Goal: Obtain resource: Download file/media

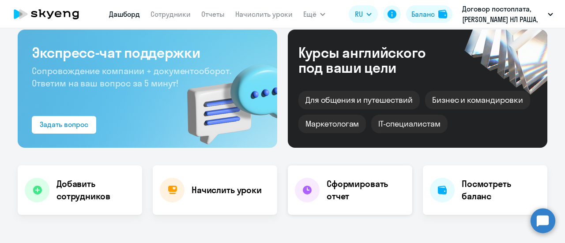
scroll to position [44, 0]
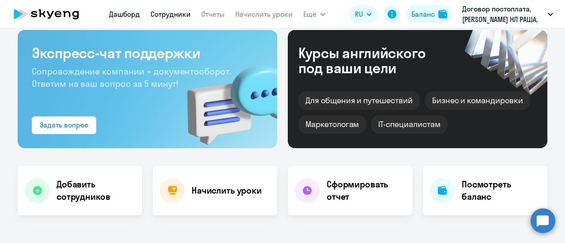
click at [167, 17] on link "Сотрудники" at bounding box center [170, 14] width 40 height 9
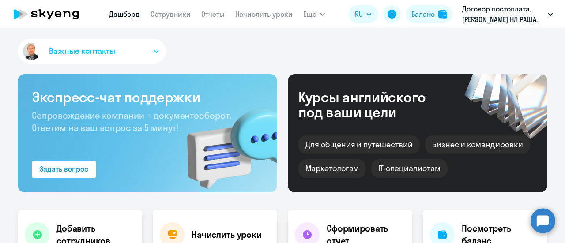
select select "30"
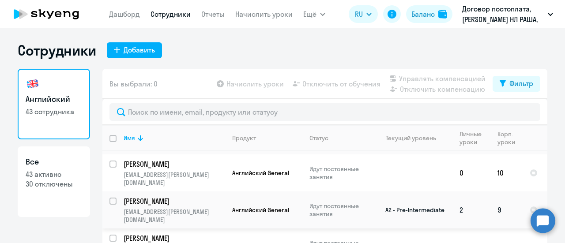
scroll to position [750, 0]
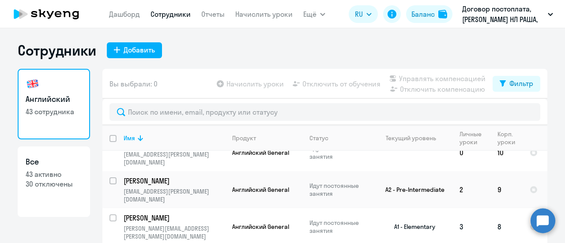
click at [109, 214] on input "select row 40644910" at bounding box center [118, 223] width 18 height 18
checkbox input "true"
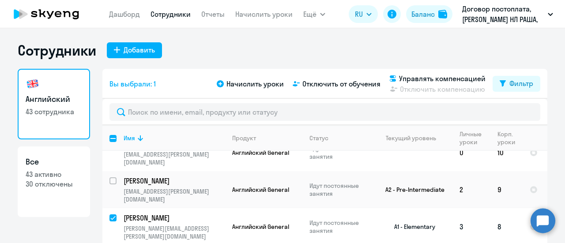
click at [134, 213] on p "Курнаков Владимир" at bounding box center [174, 218] width 100 height 10
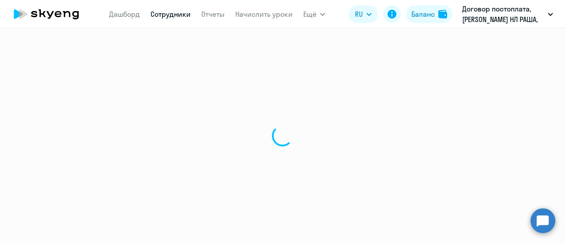
select select "english"
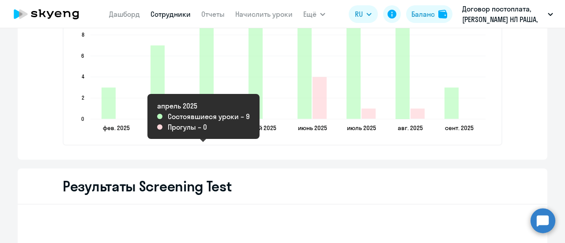
scroll to position [1368, 0]
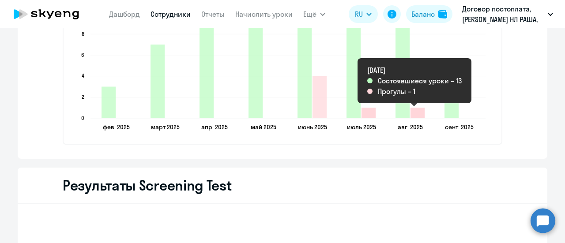
click at [410, 114] on icon "2025-08-27T21:00:00.000Z Прогулы 1" at bounding box center [417, 113] width 14 height 10
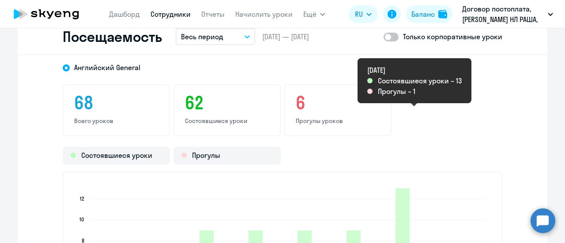
scroll to position [1147, 0]
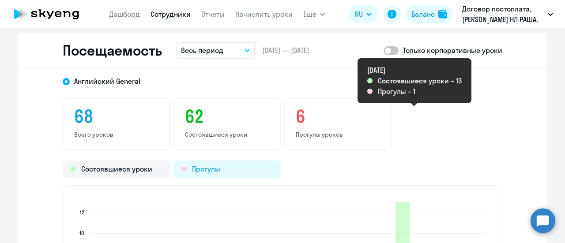
click at [191, 168] on div "Прогулы" at bounding box center [226, 170] width 107 height 18
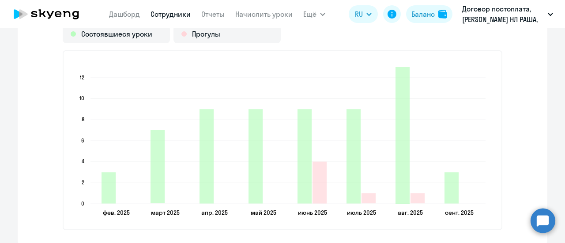
scroll to position [1191, 0]
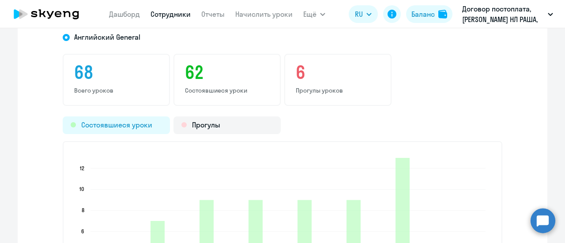
click at [108, 126] on div "Состоявшиеся уроки" at bounding box center [116, 125] width 107 height 18
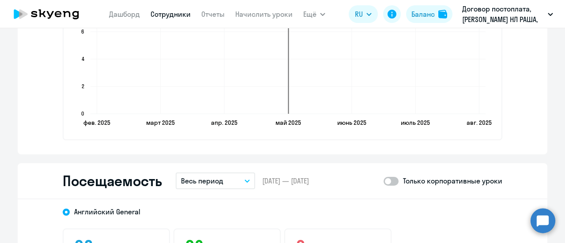
scroll to position [1015, 0]
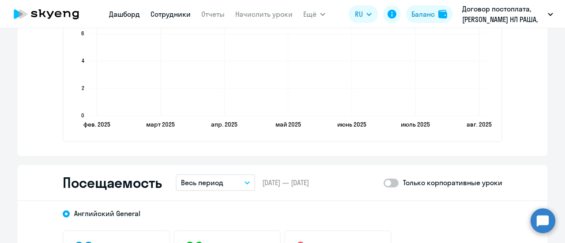
click at [122, 13] on link "Дашборд" at bounding box center [124, 14] width 31 height 9
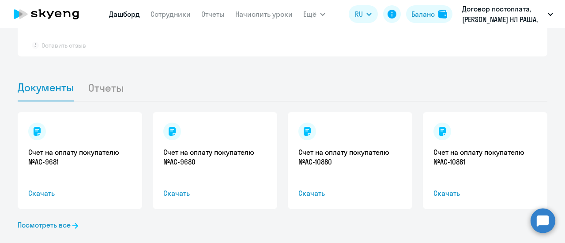
scroll to position [713, 0]
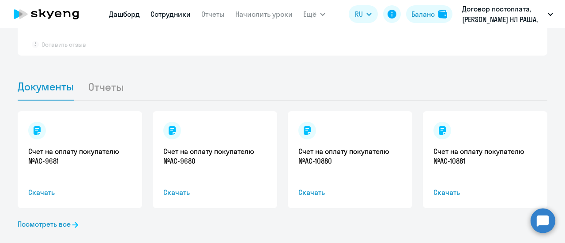
click at [161, 13] on link "Сотрудники" at bounding box center [170, 14] width 40 height 9
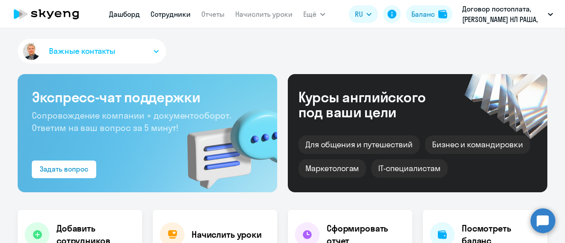
select select "30"
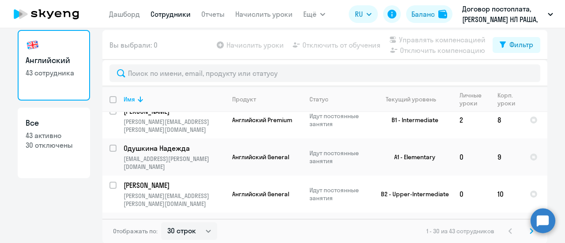
scroll to position [574, 0]
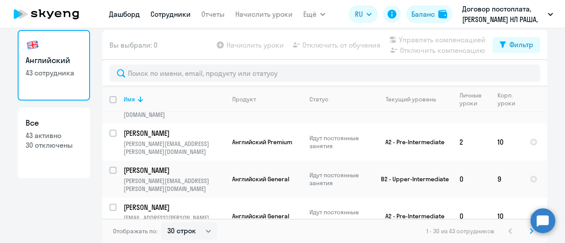
click at [121, 13] on link "Дашборд" at bounding box center [124, 14] width 31 height 9
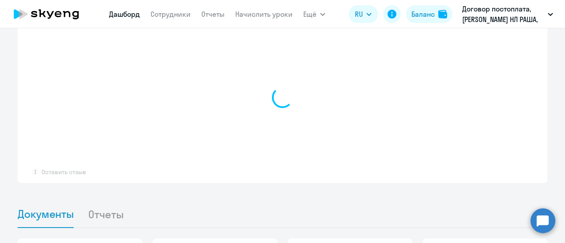
scroll to position [454, 0]
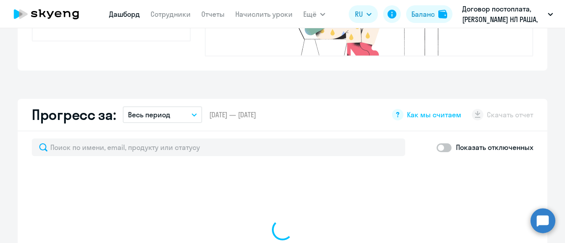
select select "30"
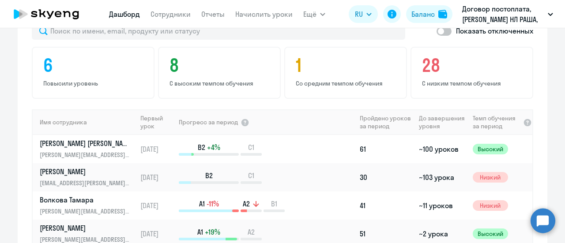
scroll to position [455, 0]
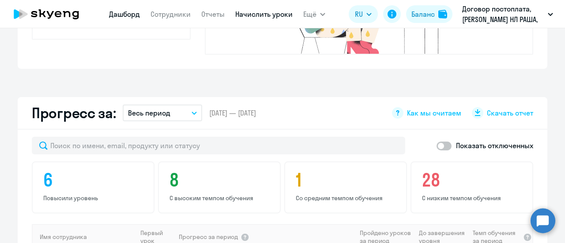
click at [254, 15] on link "Начислить уроки" at bounding box center [263, 14] width 57 height 9
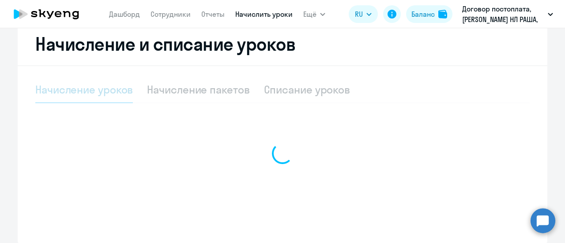
scroll to position [236, 0]
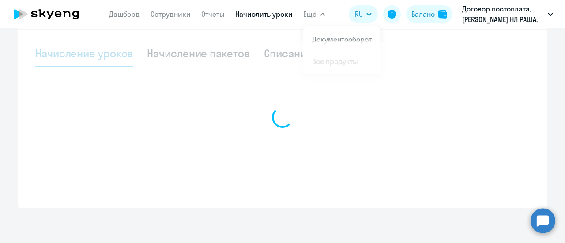
click at [309, 13] on span "Ещё" at bounding box center [309, 14] width 13 height 11
select select "10"
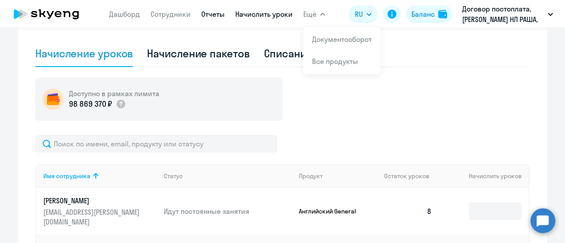
click at [204, 14] on link "Отчеты" at bounding box center [212, 14] width 23 height 9
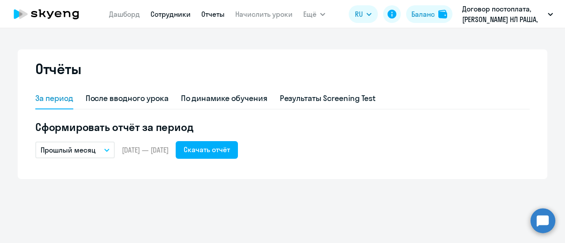
click at [161, 14] on link "Сотрудники" at bounding box center [170, 14] width 40 height 9
select select "30"
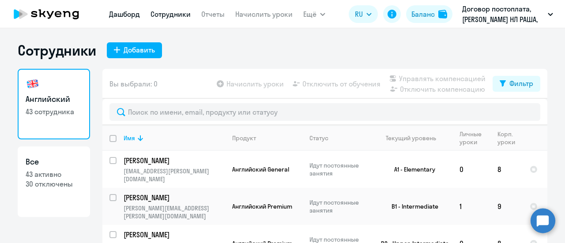
click at [126, 13] on link "Дашборд" at bounding box center [124, 14] width 31 height 9
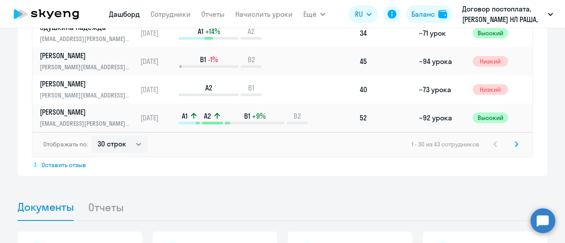
scroll to position [750, 0]
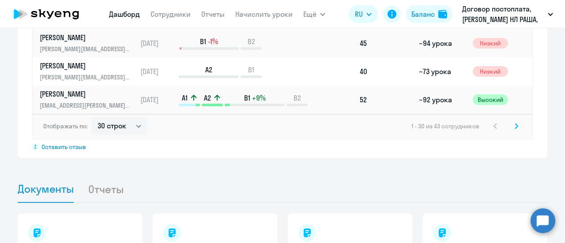
click at [514, 123] on icon at bounding box center [516, 126] width 4 height 6
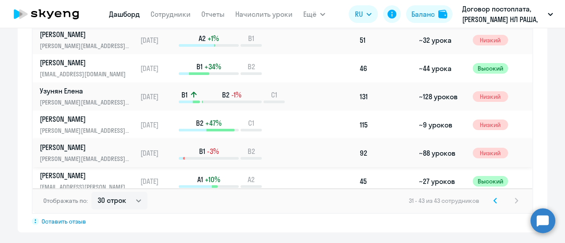
scroll to position [662, 0]
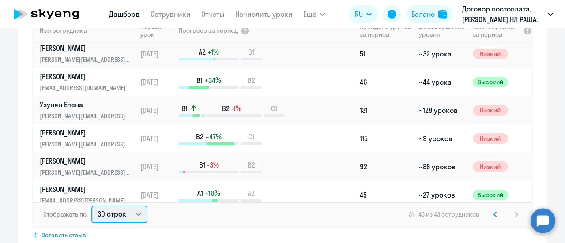
click at [135, 206] on select "30 строк 50 строк 100 строк" at bounding box center [119, 215] width 56 height 18
select select "50"
click at [91, 206] on select "30 строк 50 строк 100 строк" at bounding box center [119, 215] width 56 height 18
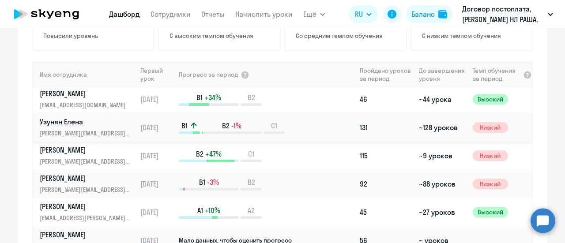
scroll to position [927, 0]
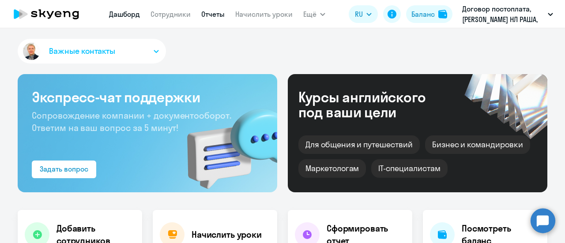
click at [209, 14] on link "Отчеты" at bounding box center [212, 14] width 23 height 9
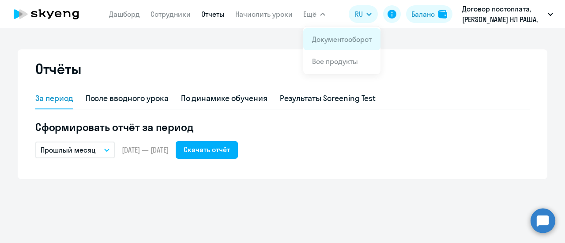
click at [325, 40] on link "Документооборот" at bounding box center [342, 39] width 60 height 9
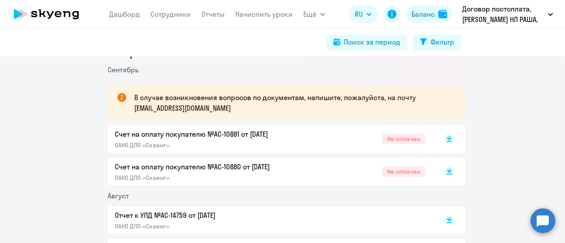
scroll to position [132, 0]
click at [150, 135] on p "Счет на оплату покупателю №AC-10881 от [DATE]" at bounding box center [207, 134] width 185 height 11
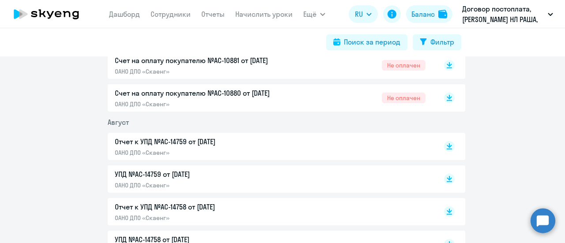
scroll to position [221, 0]
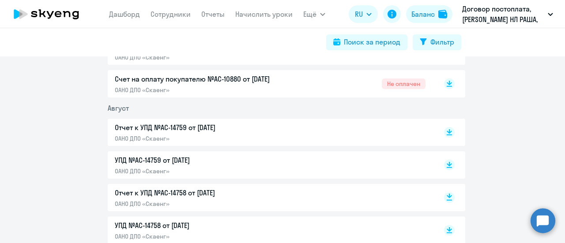
click at [447, 195] on icon at bounding box center [449, 196] width 5 height 4
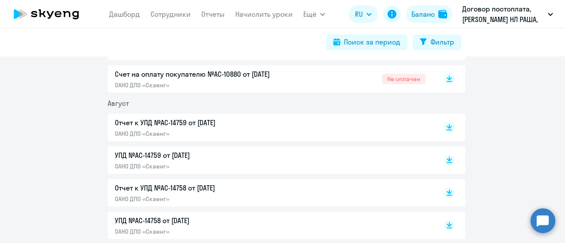
scroll to position [176, 0]
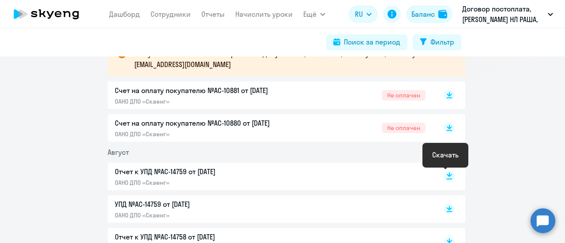
click at [447, 174] on icon at bounding box center [449, 176] width 11 height 11
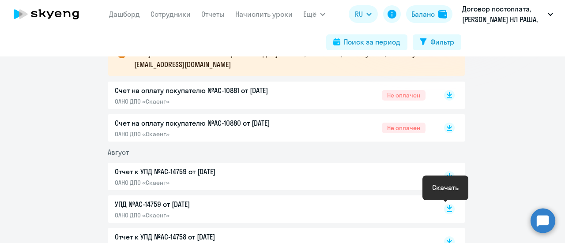
click at [447, 207] on rect at bounding box center [449, 209] width 11 height 11
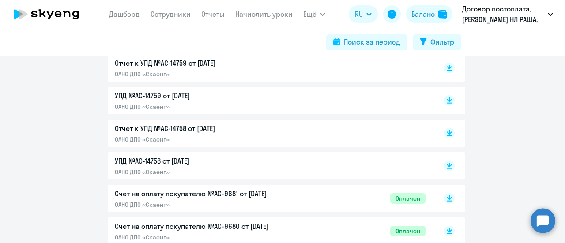
scroll to position [265, 0]
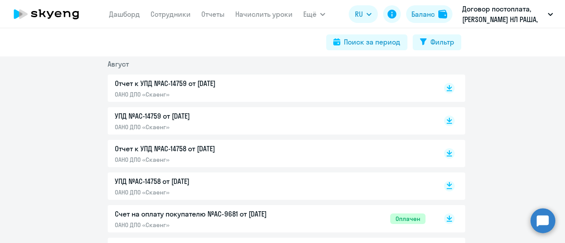
click at [444, 186] on icon at bounding box center [449, 186] width 11 height 11
click at [143, 146] on p "Отчет к УПД №AC-14758 от [DATE]" at bounding box center [207, 148] width 185 height 11
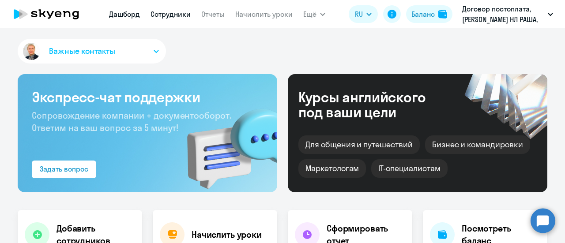
select select "30"
click at [166, 17] on link "Сотрудники" at bounding box center [170, 14] width 40 height 9
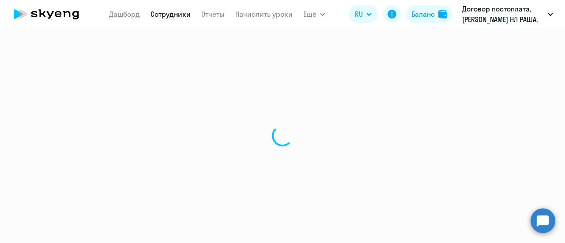
select select "30"
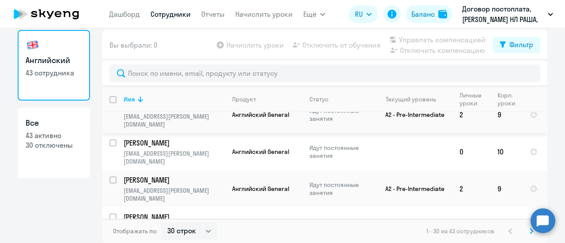
scroll to position [750, 0]
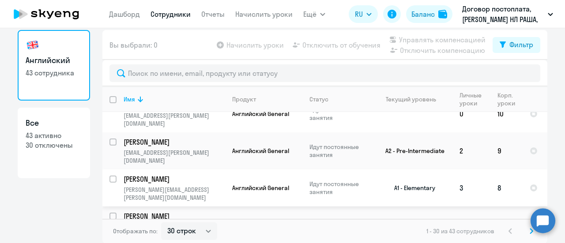
click at [110, 176] on input "select row 40644910" at bounding box center [118, 185] width 18 height 18
checkbox input "true"
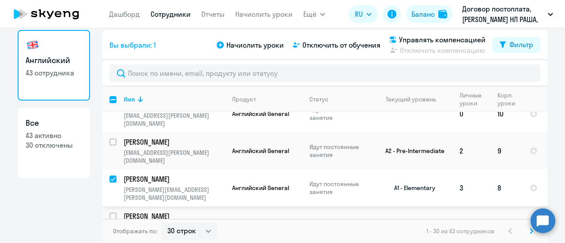
click at [137, 174] on p "Курнаков Владимир" at bounding box center [174, 179] width 100 height 10
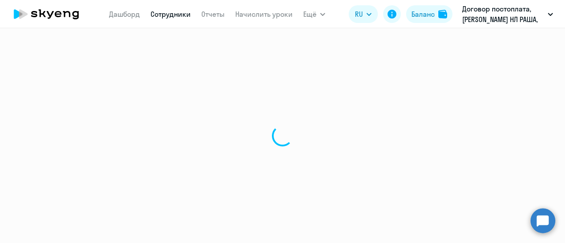
select select "english"
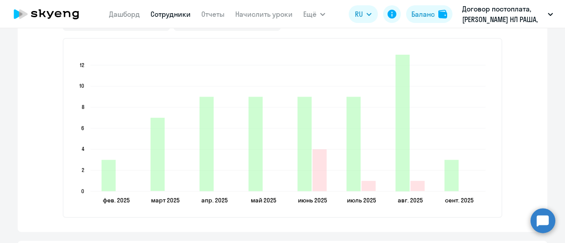
scroll to position [1357, 0]
